Goal: Task Accomplishment & Management: Complete application form

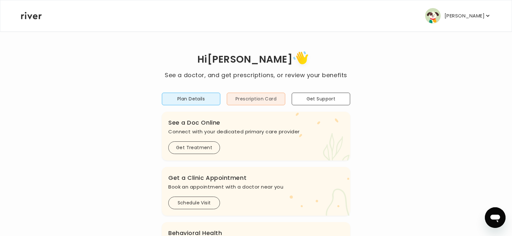
click at [250, 99] on button "Prescription Card" at bounding box center [256, 99] width 58 height 13
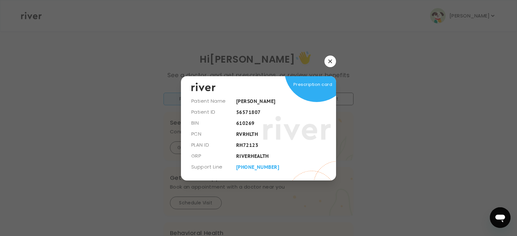
click at [332, 61] on button "button" at bounding box center [330, 62] width 12 height 12
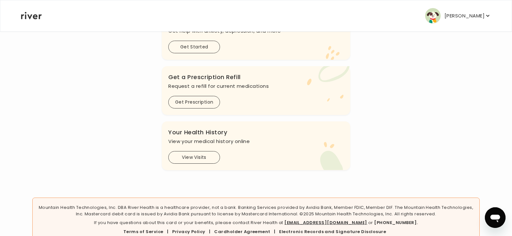
scroll to position [226, 0]
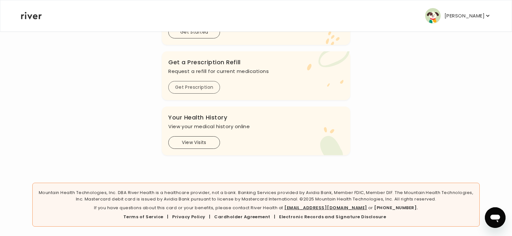
click at [192, 87] on button "Get Prescription" at bounding box center [194, 87] width 52 height 13
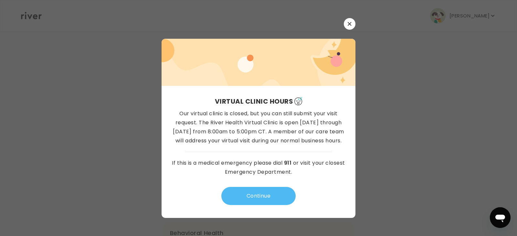
click at [252, 198] on button "Continue" at bounding box center [258, 196] width 74 height 18
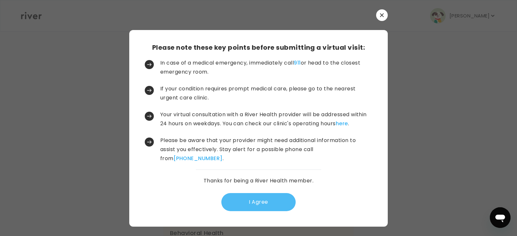
click at [264, 203] on button "I Agree" at bounding box center [258, 202] width 74 height 18
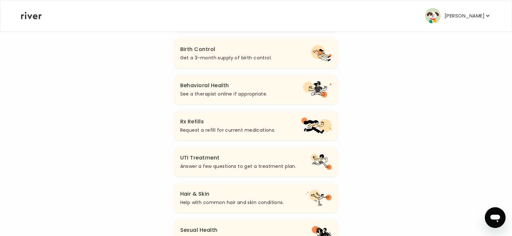
scroll to position [129, 0]
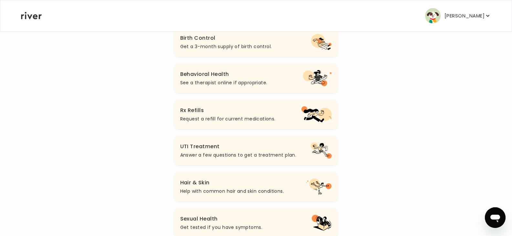
click at [208, 118] on p "Request a refill for current medications." at bounding box center [227, 119] width 95 height 8
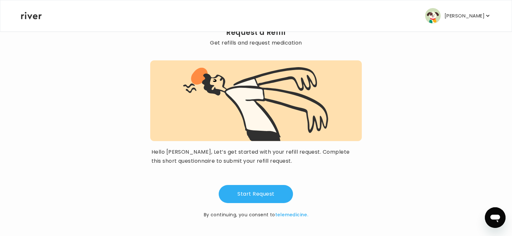
scroll to position [37, 0]
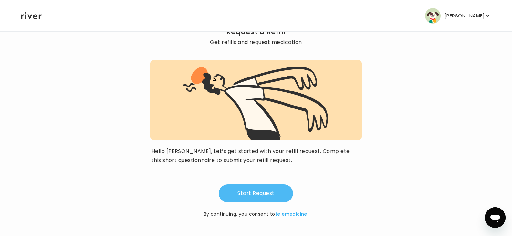
click at [265, 194] on button "Start Request" at bounding box center [256, 193] width 74 height 18
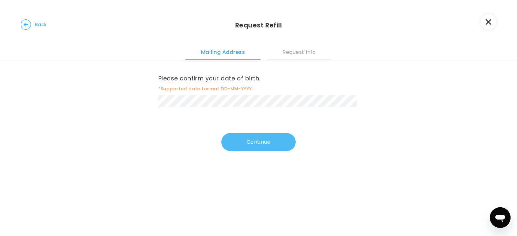
click at [273, 142] on button "Continue" at bounding box center [258, 142] width 74 height 18
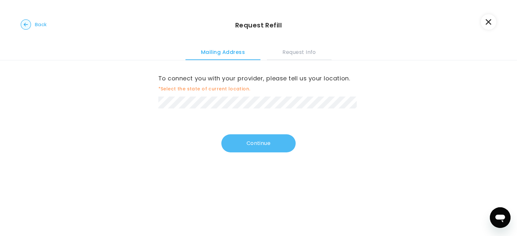
click at [266, 143] on button "Continue" at bounding box center [258, 143] width 74 height 18
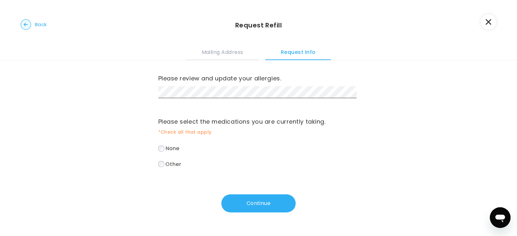
click at [162, 148] on label "None" at bounding box center [258, 148] width 201 height 9
click at [256, 201] on button "Continue" at bounding box center [258, 203] width 74 height 18
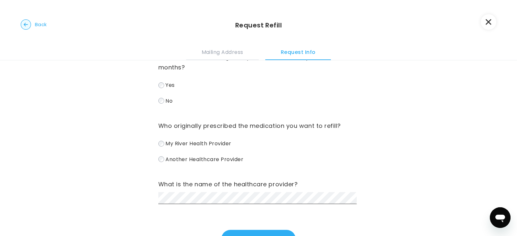
scroll to position [32, 0]
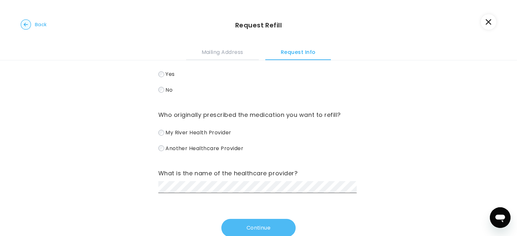
click at [242, 231] on button "Continue" at bounding box center [258, 228] width 74 height 18
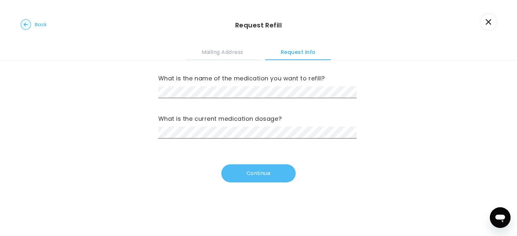
click at [248, 175] on button "Continue" at bounding box center [258, 173] width 74 height 18
click at [243, 173] on button "Continue" at bounding box center [258, 173] width 74 height 18
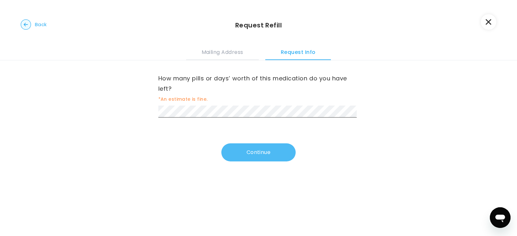
click at [228, 153] on button "Continue" at bounding box center [258, 152] width 74 height 18
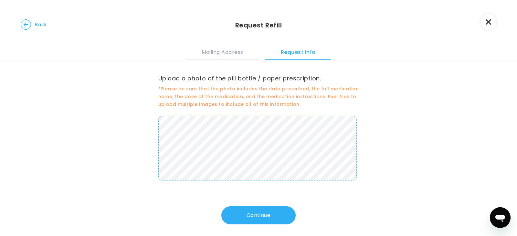
click at [30, 22] on circle "button" at bounding box center [26, 25] width 10 height 10
